Goal: Transaction & Acquisition: Purchase product/service

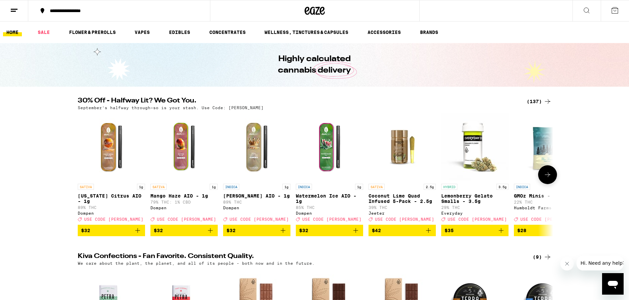
click at [548, 179] on icon at bounding box center [547, 175] width 8 height 8
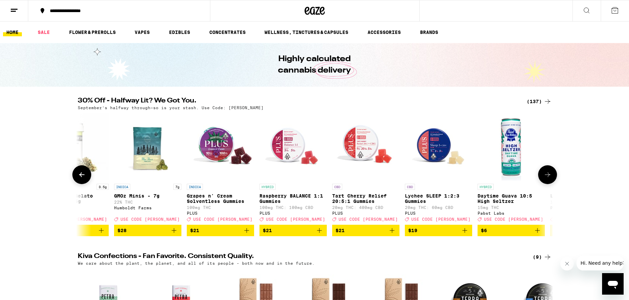
scroll to position [0, 400]
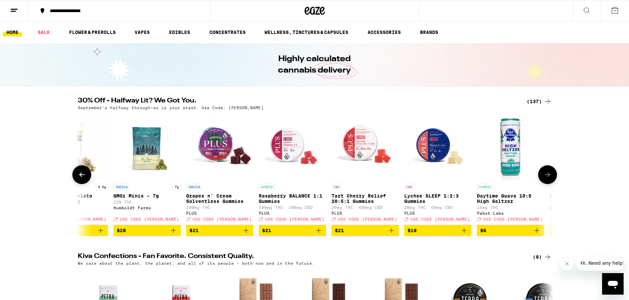
click at [548, 179] on icon at bounding box center [547, 175] width 8 height 8
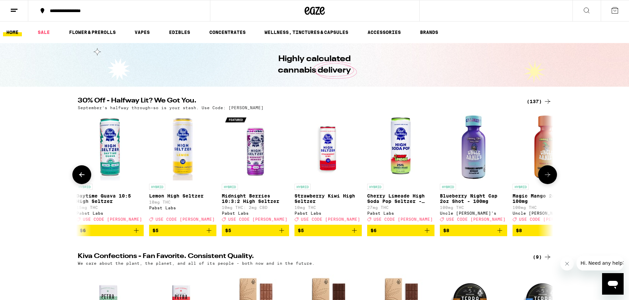
click at [548, 179] on icon at bounding box center [547, 175] width 8 height 8
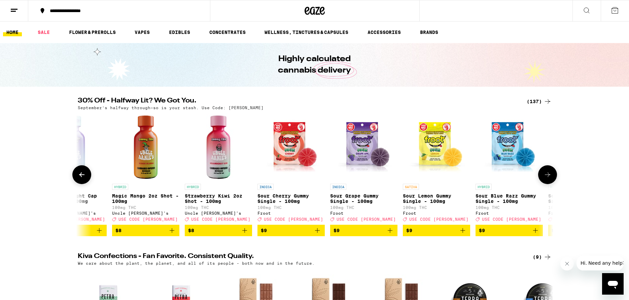
click at [548, 179] on icon at bounding box center [547, 175] width 8 height 8
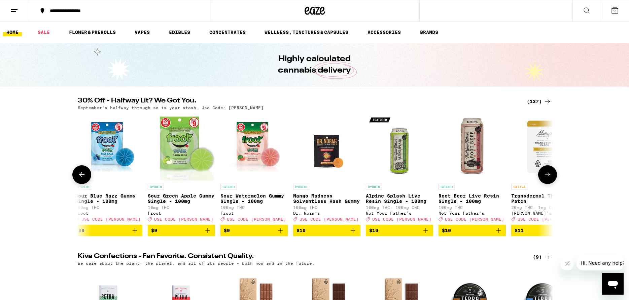
click at [548, 178] on icon at bounding box center [547, 175] width 8 height 8
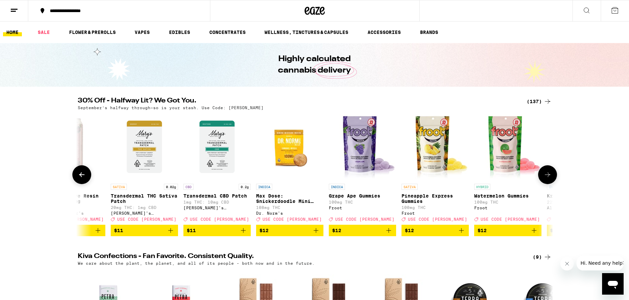
click at [548, 177] on icon at bounding box center [547, 175] width 5 height 5
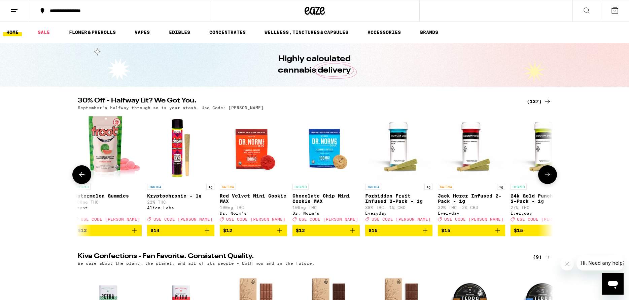
scroll to position [0, 2402]
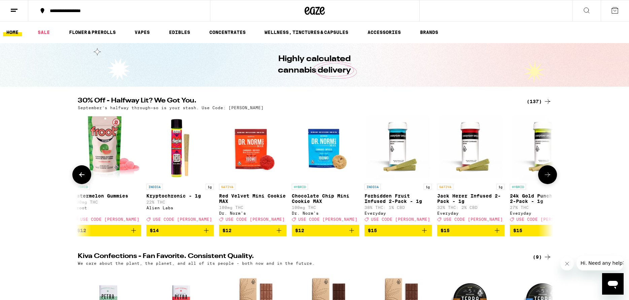
click at [549, 178] on icon at bounding box center [547, 175] width 8 height 8
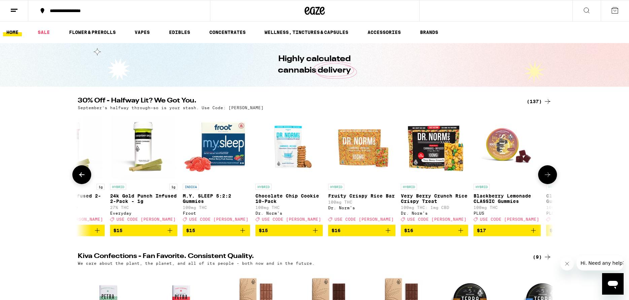
scroll to position [0, 2802]
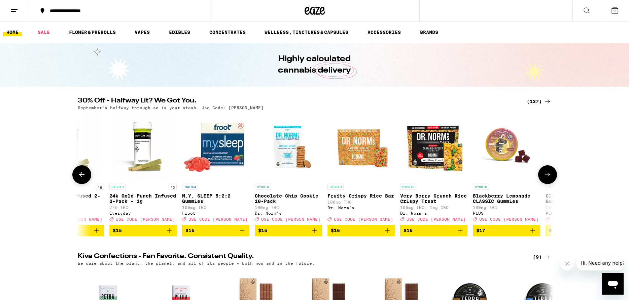
click at [549, 177] on icon at bounding box center [547, 175] width 5 height 5
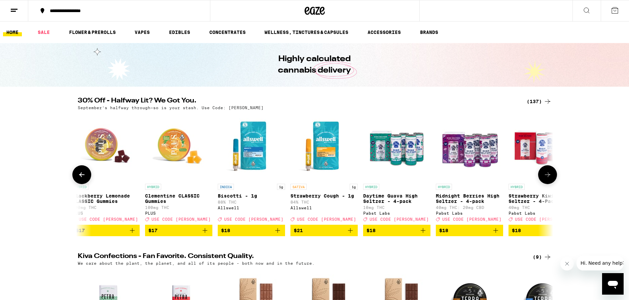
click at [549, 177] on icon at bounding box center [547, 175] width 5 height 5
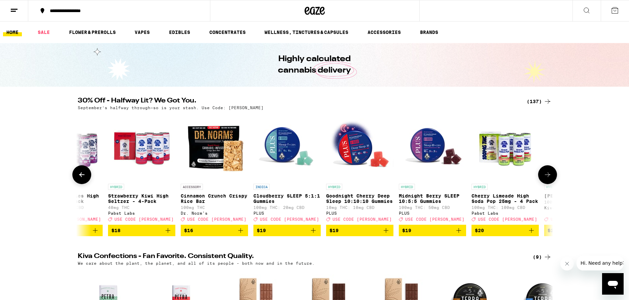
click at [549, 177] on icon at bounding box center [547, 175] width 5 height 5
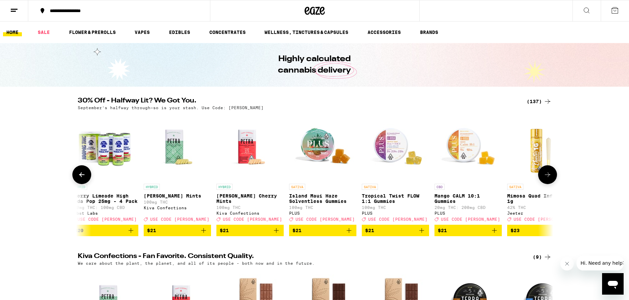
click at [549, 177] on icon at bounding box center [547, 175] width 5 height 5
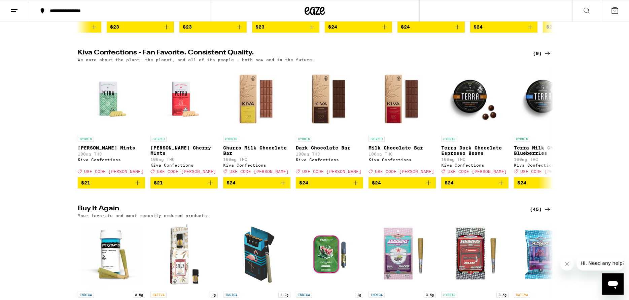
scroll to position [240, 0]
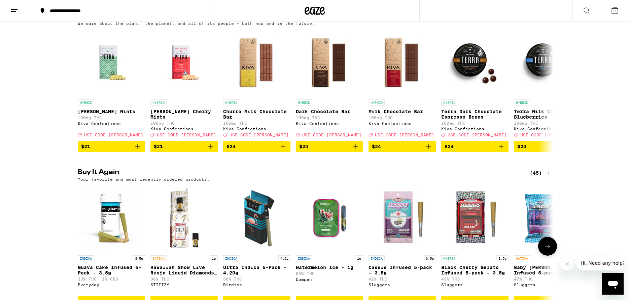
click at [551, 256] on button at bounding box center [547, 246] width 19 height 19
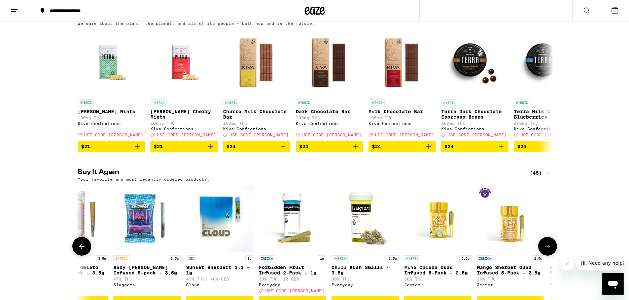
click at [551, 256] on button at bounding box center [547, 246] width 19 height 19
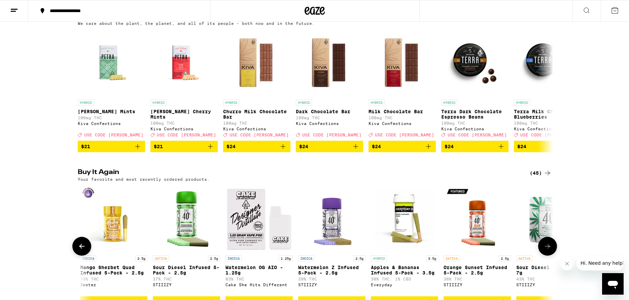
scroll to position [0, 801]
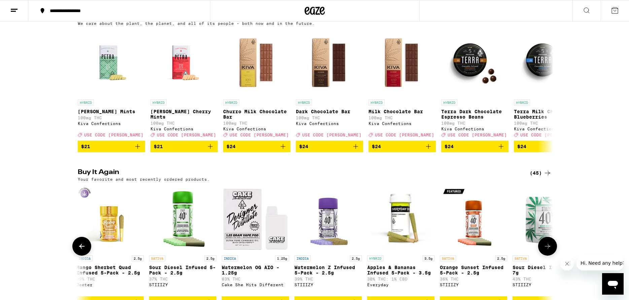
click at [551, 256] on button at bounding box center [547, 246] width 19 height 19
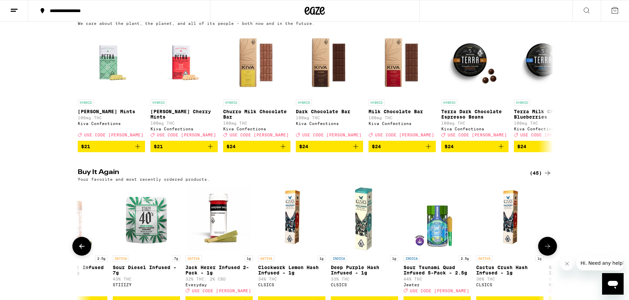
scroll to position [0, 1201]
click at [550, 251] on icon at bounding box center [547, 247] width 8 height 8
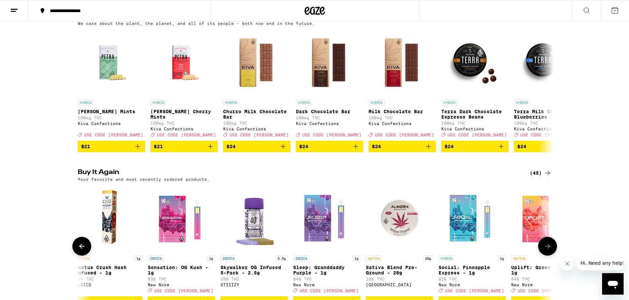
click at [550, 251] on icon at bounding box center [547, 247] width 8 height 8
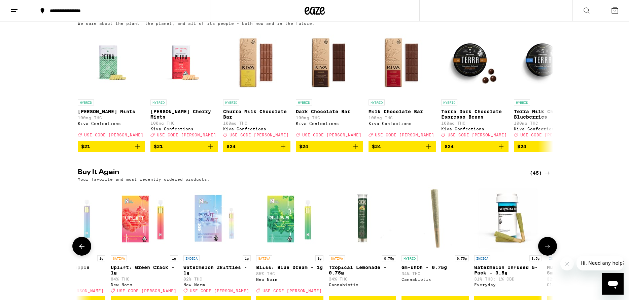
click at [550, 251] on icon at bounding box center [547, 247] width 8 height 8
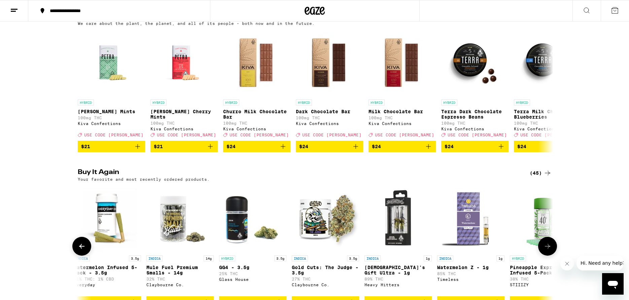
click at [549, 251] on icon at bounding box center [547, 247] width 8 height 8
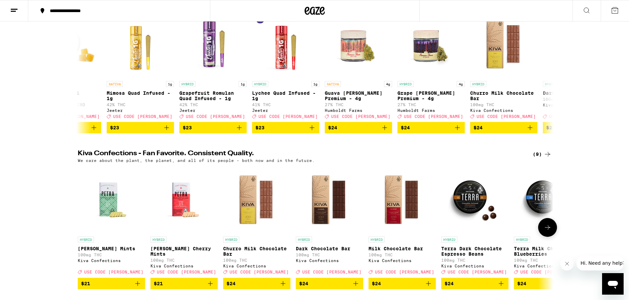
scroll to position [34, 0]
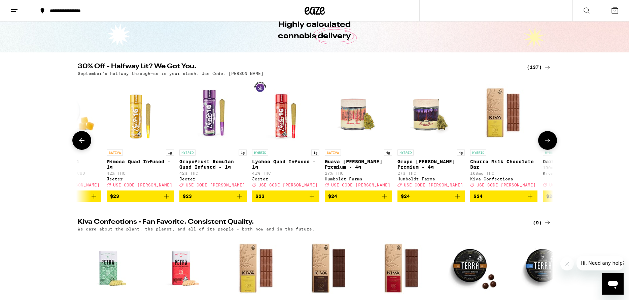
click at [545, 148] on button at bounding box center [547, 140] width 19 height 19
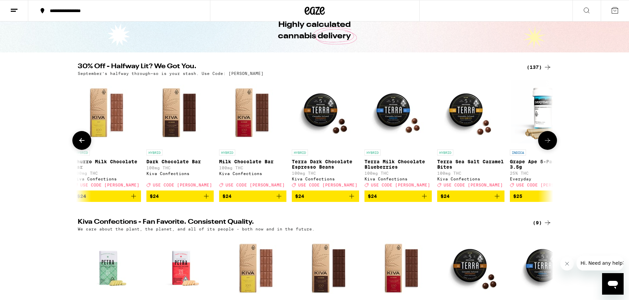
scroll to position [0, 4803]
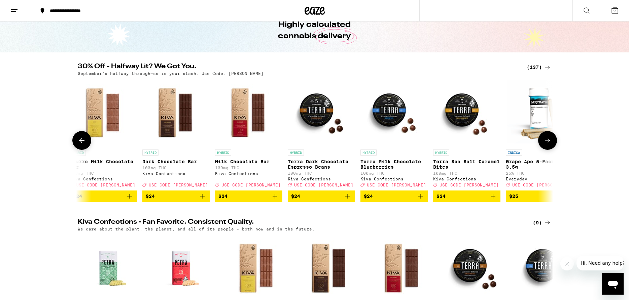
click at [545, 148] on button at bounding box center [547, 140] width 19 height 19
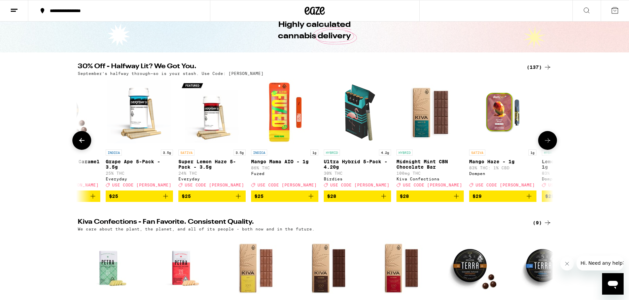
scroll to position [0, 5204]
click at [549, 139] on button at bounding box center [547, 140] width 19 height 19
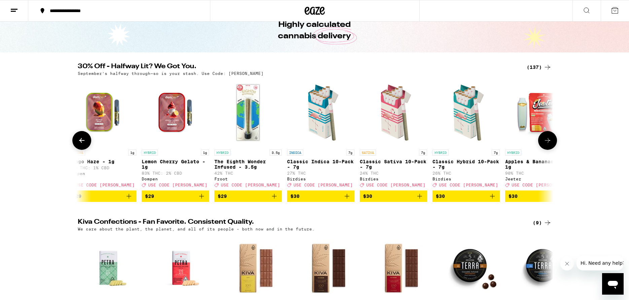
scroll to position [0, 5604]
click at [549, 139] on button at bounding box center [547, 140] width 19 height 19
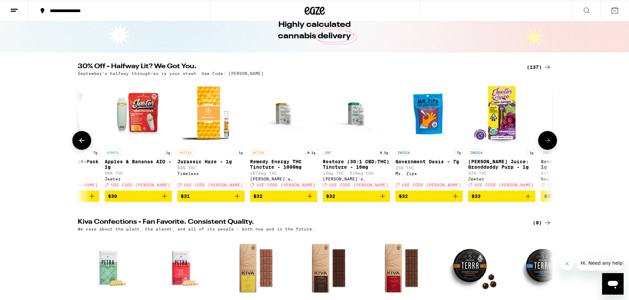
scroll to position [0, 6004]
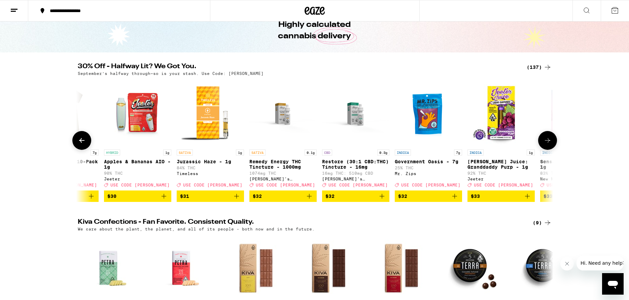
click at [549, 139] on button at bounding box center [547, 140] width 19 height 19
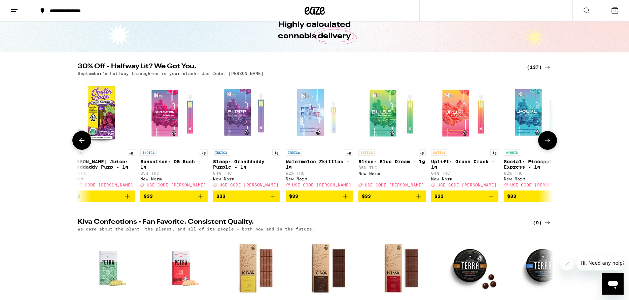
scroll to position [0, 6405]
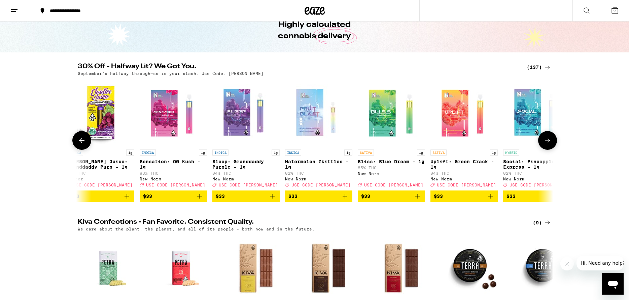
click at [548, 142] on icon at bounding box center [547, 141] width 8 height 8
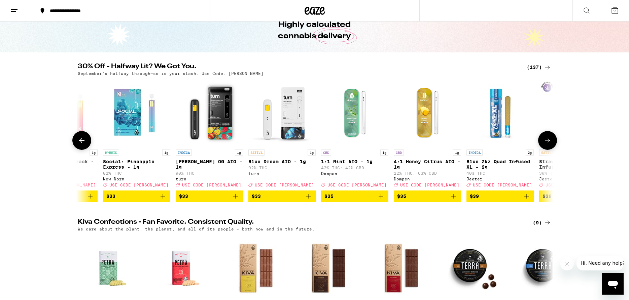
scroll to position [0, 6805]
click at [548, 142] on icon at bounding box center [547, 141] width 8 height 8
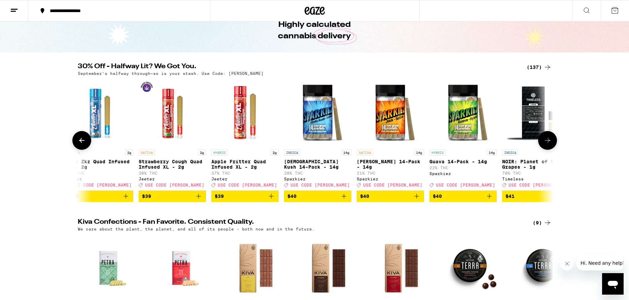
scroll to position [0, 7205]
click at [546, 145] on icon at bounding box center [547, 141] width 8 height 8
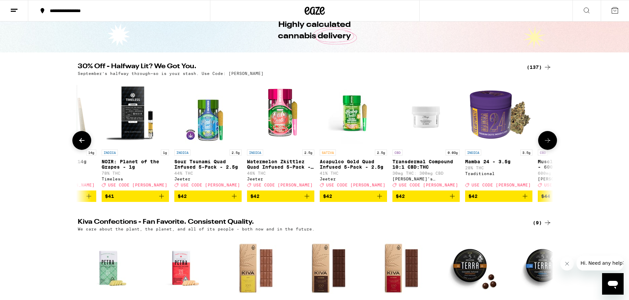
scroll to position [0, 7605]
click at [546, 145] on icon at bounding box center [547, 141] width 8 height 8
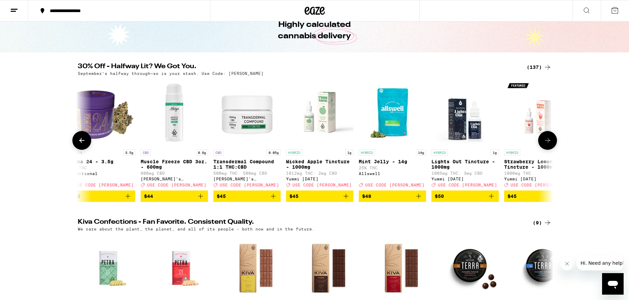
scroll to position [0, 8006]
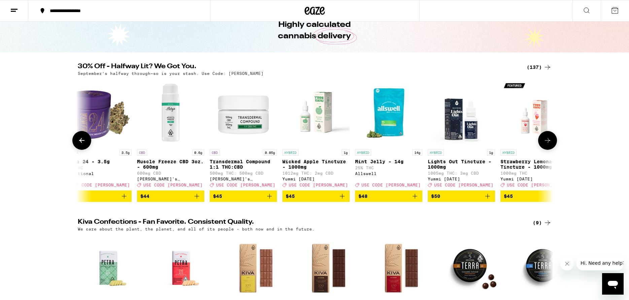
click at [549, 145] on icon at bounding box center [547, 141] width 8 height 8
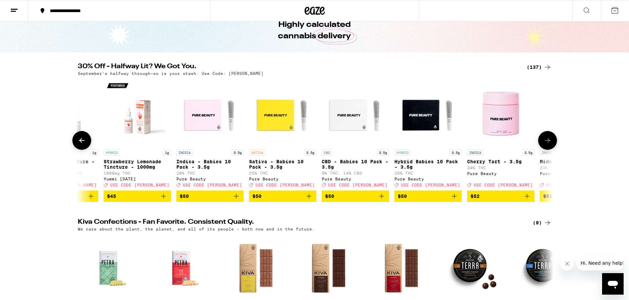
scroll to position [0, 8406]
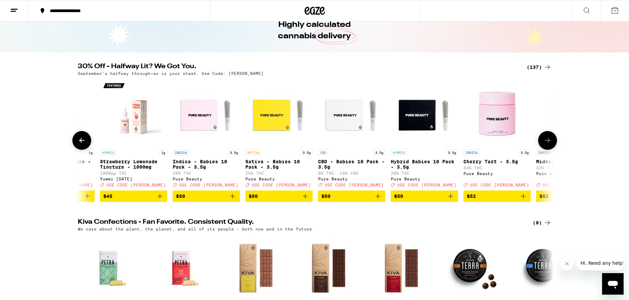
click at [549, 145] on icon at bounding box center [547, 141] width 8 height 8
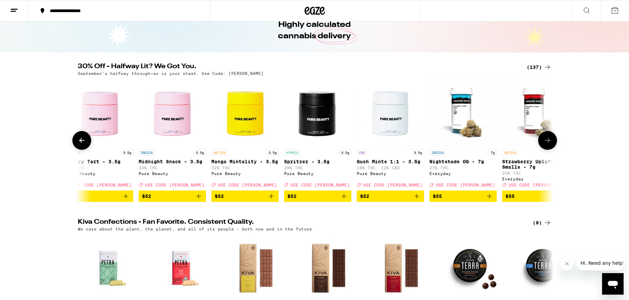
scroll to position [0, 8806]
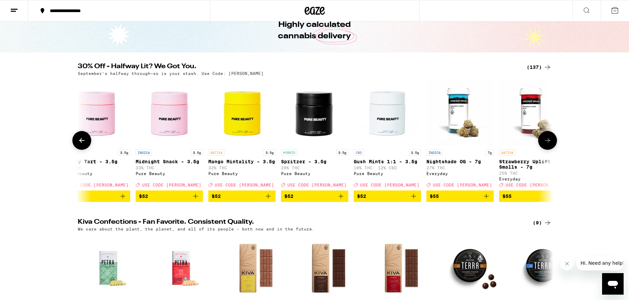
click at [549, 143] on icon at bounding box center [547, 140] width 5 height 5
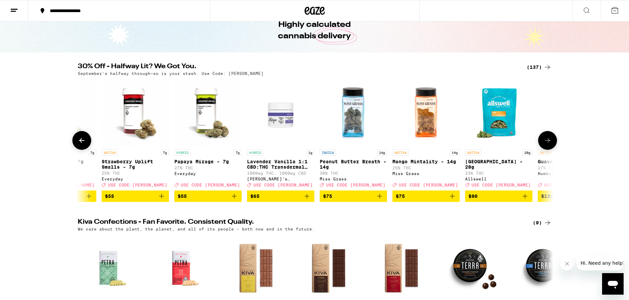
scroll to position [0, 9206]
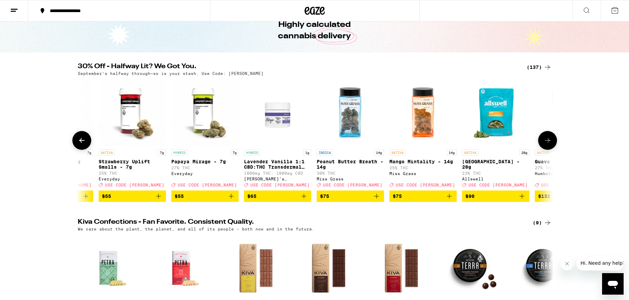
click at [549, 143] on icon at bounding box center [547, 140] width 5 height 5
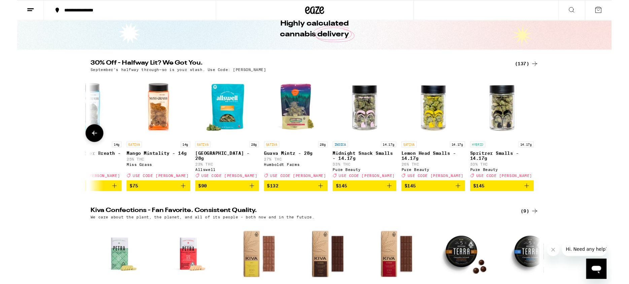
scroll to position [0, 9480]
